Goal: Information Seeking & Learning: Learn about a topic

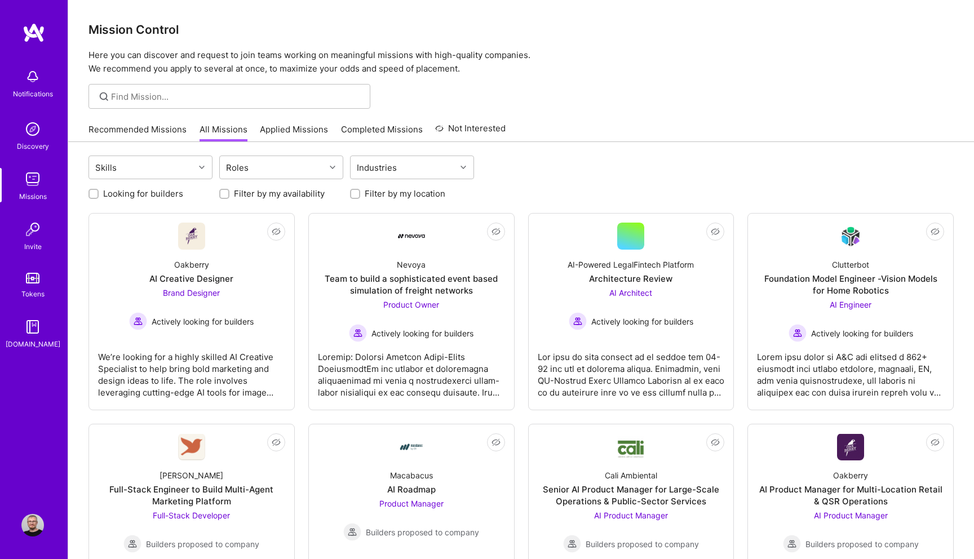
click at [104, 196] on label "Looking for builders" at bounding box center [143, 194] width 80 height 12
click at [99, 196] on input "Looking for builders" at bounding box center [95, 194] width 8 height 8
checkbox input "true"
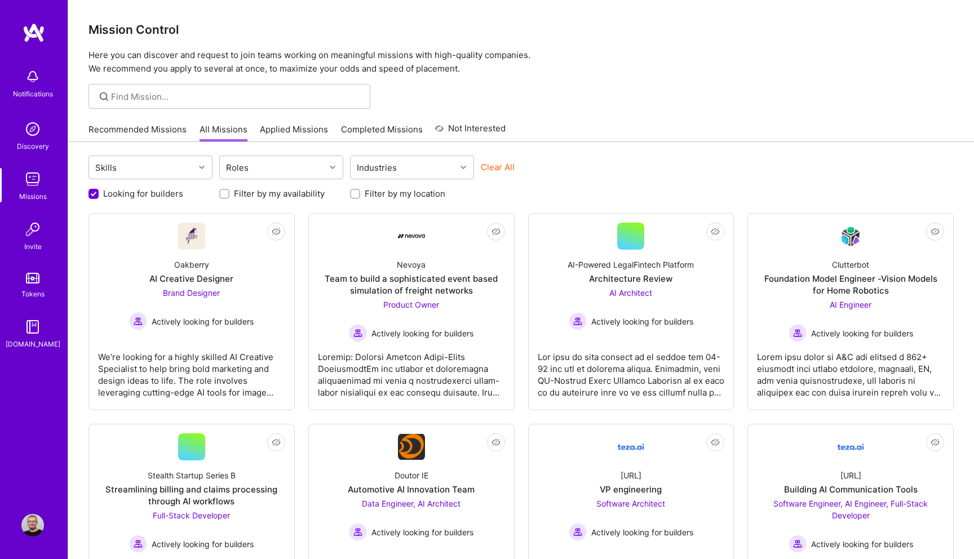
click at [360, 192] on div "Filter by my location" at bounding box center [412, 194] width 124 height 12
click at [355, 193] on input "Filter by my location" at bounding box center [356, 194] width 8 height 8
checkbox input "true"
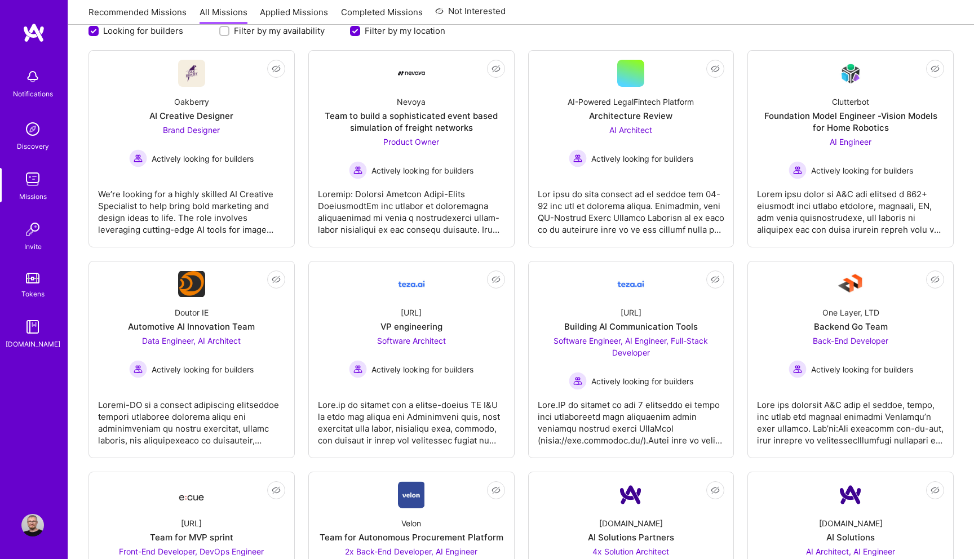
scroll to position [258, 0]
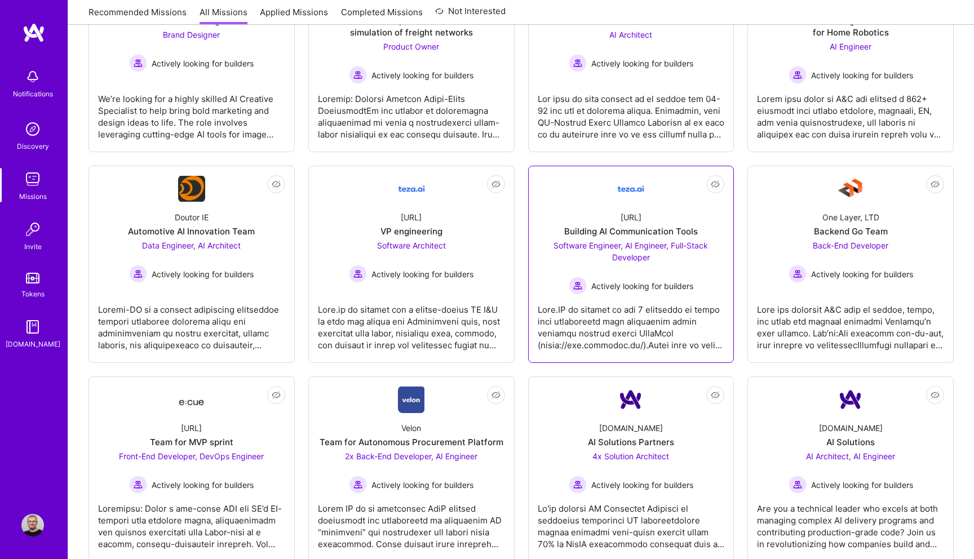
click at [647, 224] on div "[URL] Building AI Communication Tools Software Engineer, AI Engineer, Full-Stac…" at bounding box center [631, 248] width 187 height 92
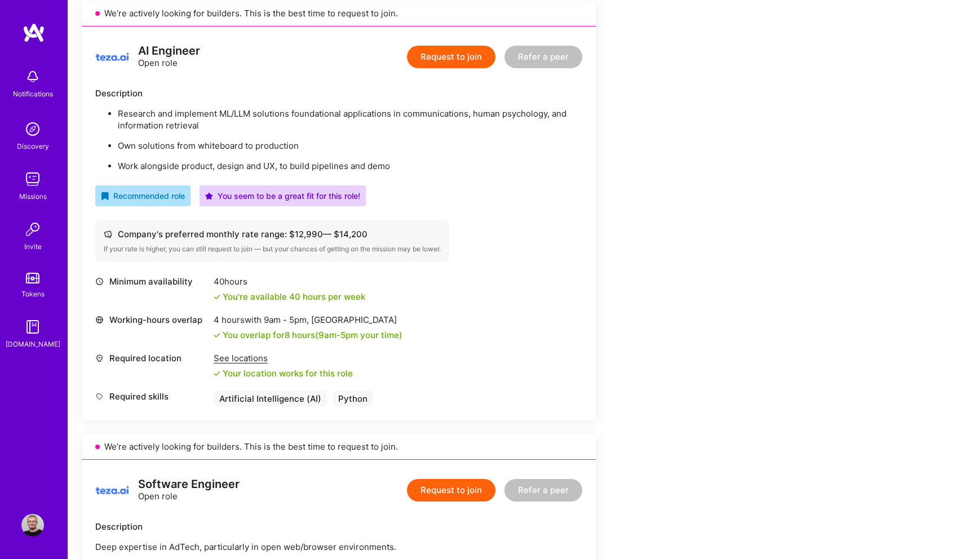
scroll to position [256, 0]
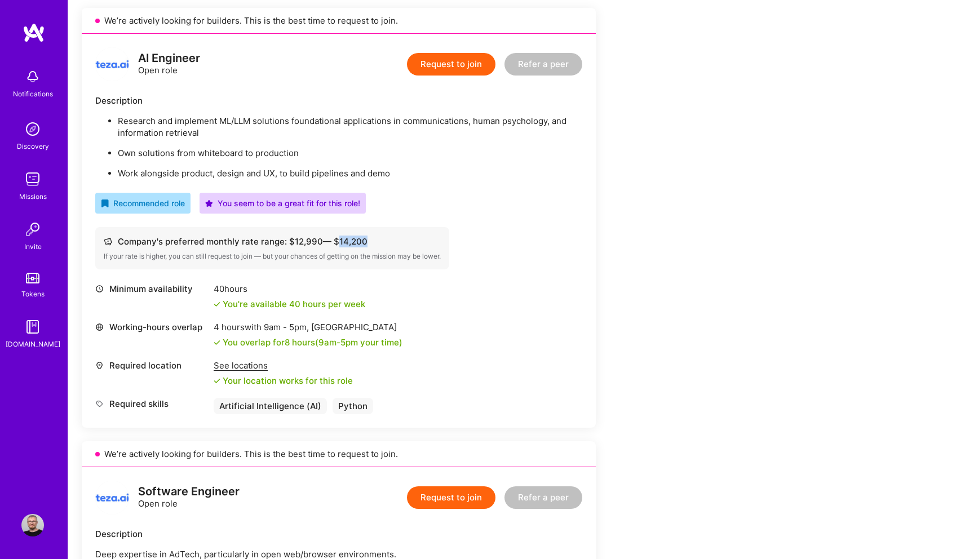
drag, startPoint x: 334, startPoint y: 242, endPoint x: 365, endPoint y: 241, distance: 30.4
click at [365, 241] on div "Company's preferred monthly rate range: $ 12,990 — $ 14,200" at bounding box center [272, 242] width 337 height 12
copy div "$ 14,200"
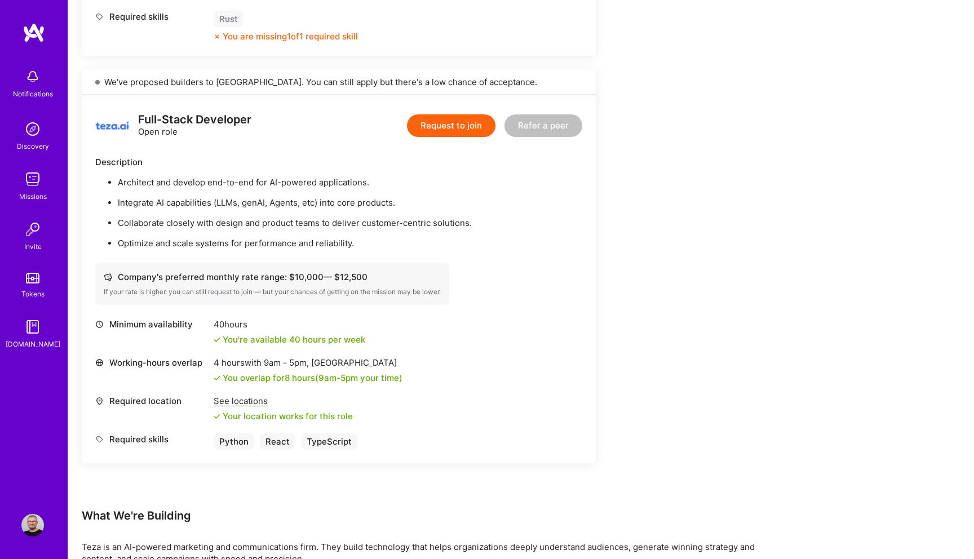
scroll to position [1101, 0]
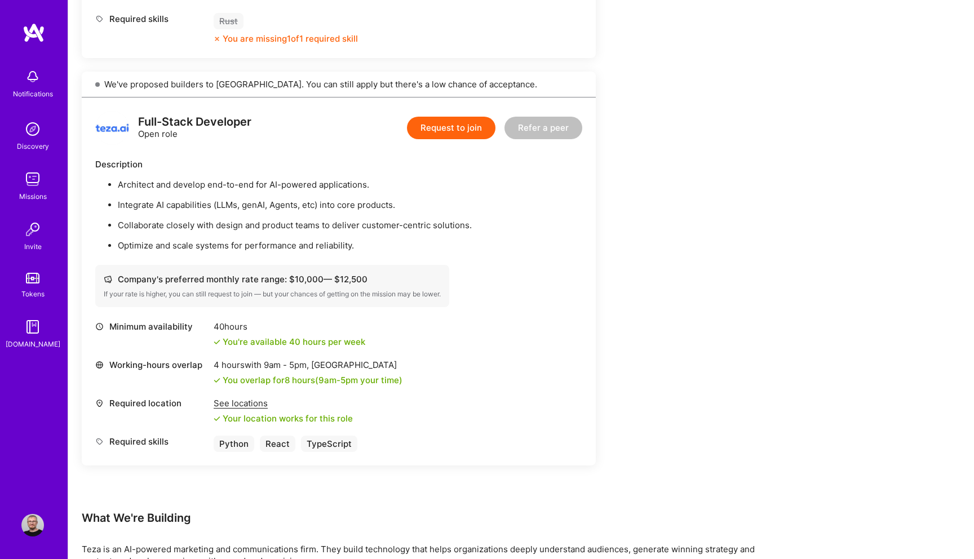
click at [32, 190] on div "Missions" at bounding box center [33, 196] width 28 height 12
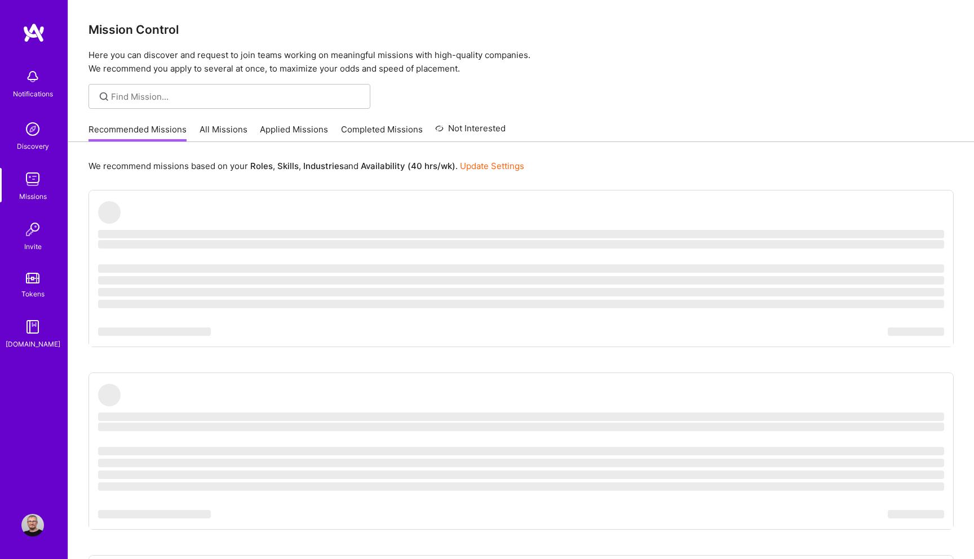
click at [224, 133] on link "All Missions" at bounding box center [224, 132] width 48 height 19
